Goal: Navigation & Orientation: Find specific page/section

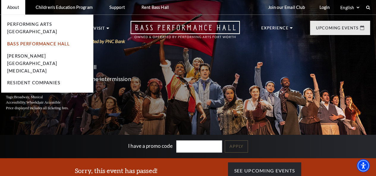
click at [24, 41] on link "Bass Performance Hall" at bounding box center [38, 43] width 63 height 5
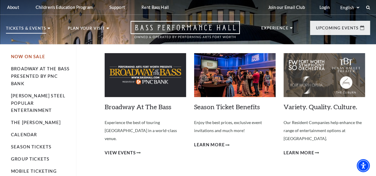
click at [32, 59] on link "Now On Sale" at bounding box center [28, 56] width 34 height 5
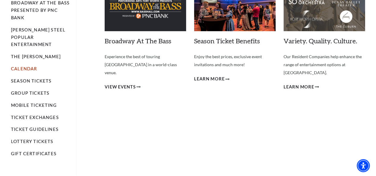
scroll to position [67, 0]
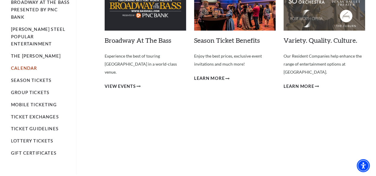
click at [26, 66] on link "Calendar" at bounding box center [24, 68] width 26 height 5
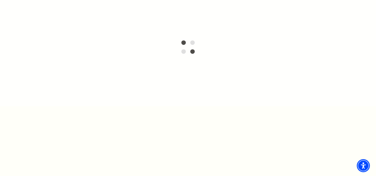
scroll to position [132, 0]
